Goal: Task Accomplishment & Management: Use online tool/utility

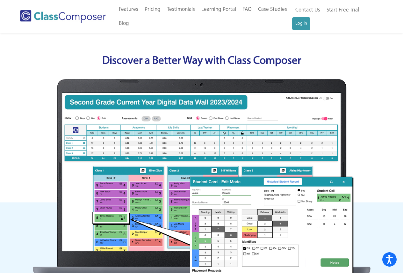
scroll to position [128, 0]
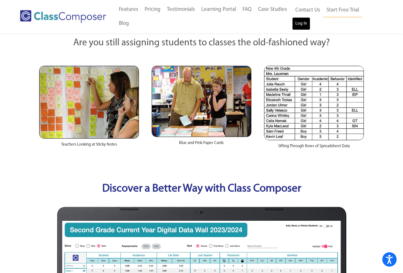
click at [298, 23] on link "Log In" at bounding box center [301, 23] width 18 height 13
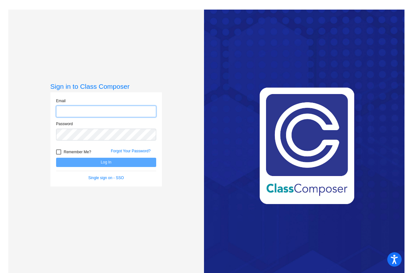
type input "petschee@bbhcsd.org"
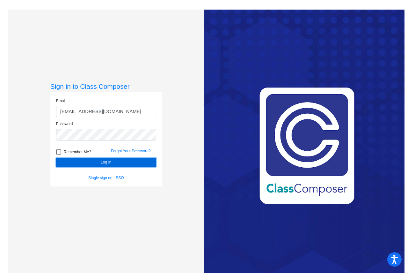
click at [106, 163] on button "Log In" at bounding box center [106, 162] width 100 height 9
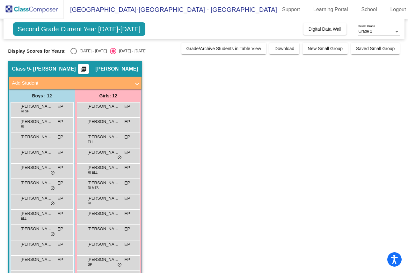
click at [75, 50] on div "Select an option" at bounding box center [73, 51] width 6 height 6
click at [74, 54] on input "2024 - 2025" at bounding box center [73, 54] width 0 height 0
radio input "true"
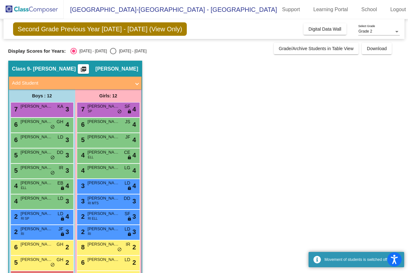
scroll to position [23, 0]
